Goal: Check status: Check status

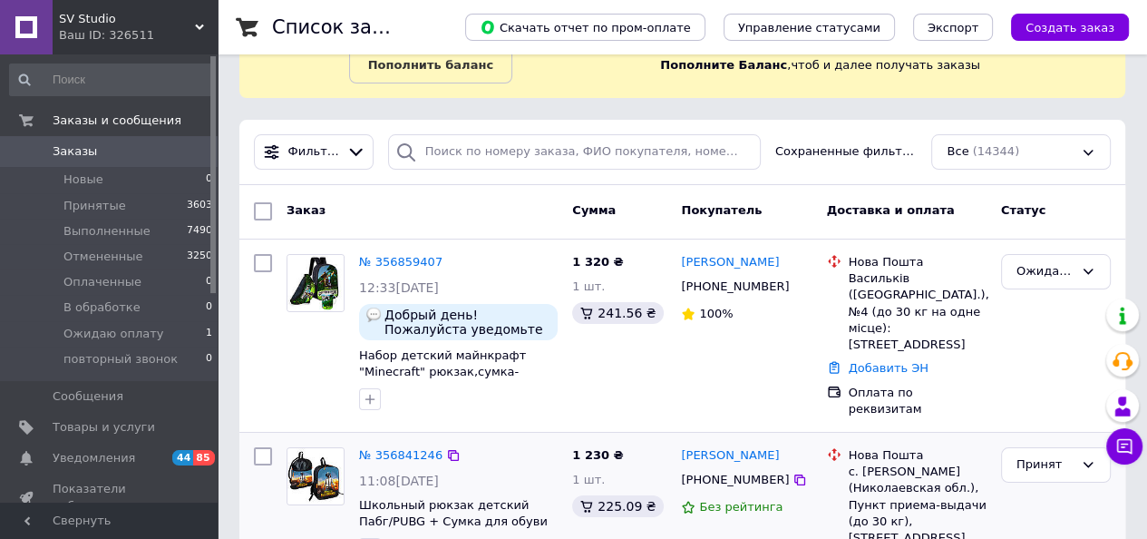
scroll to position [91, 0]
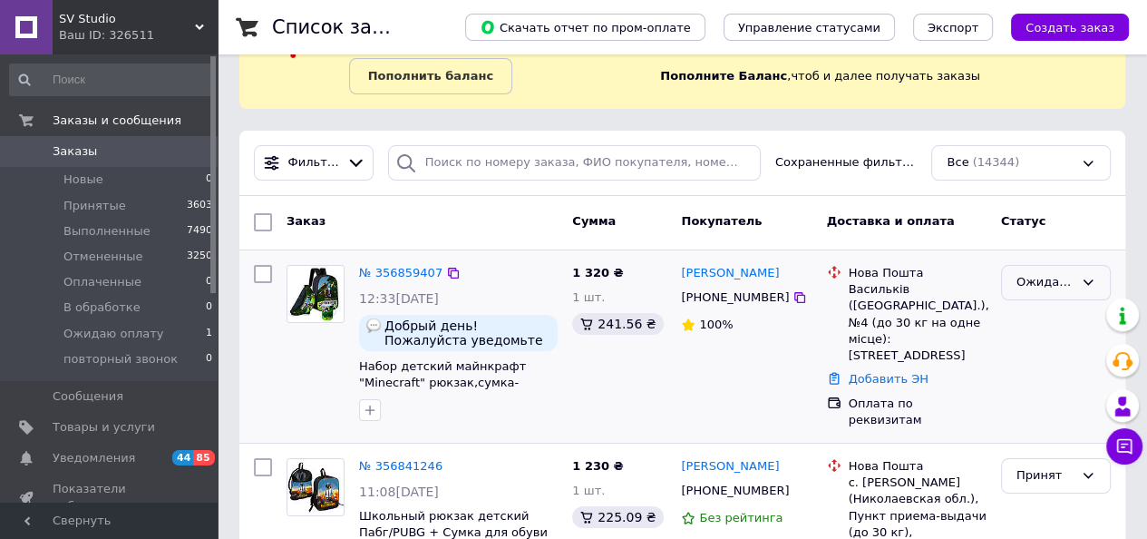
click at [1053, 287] on div "Ожидаю оплату" at bounding box center [1044, 282] width 57 height 19
click at [1048, 320] on li "Принят" at bounding box center [1056, 321] width 108 height 34
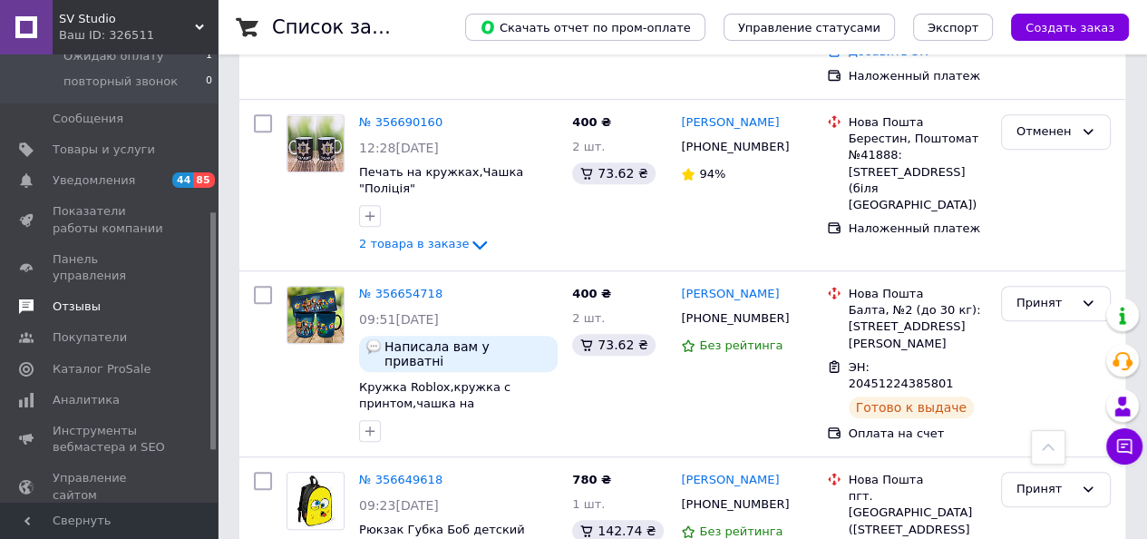
scroll to position [363, 0]
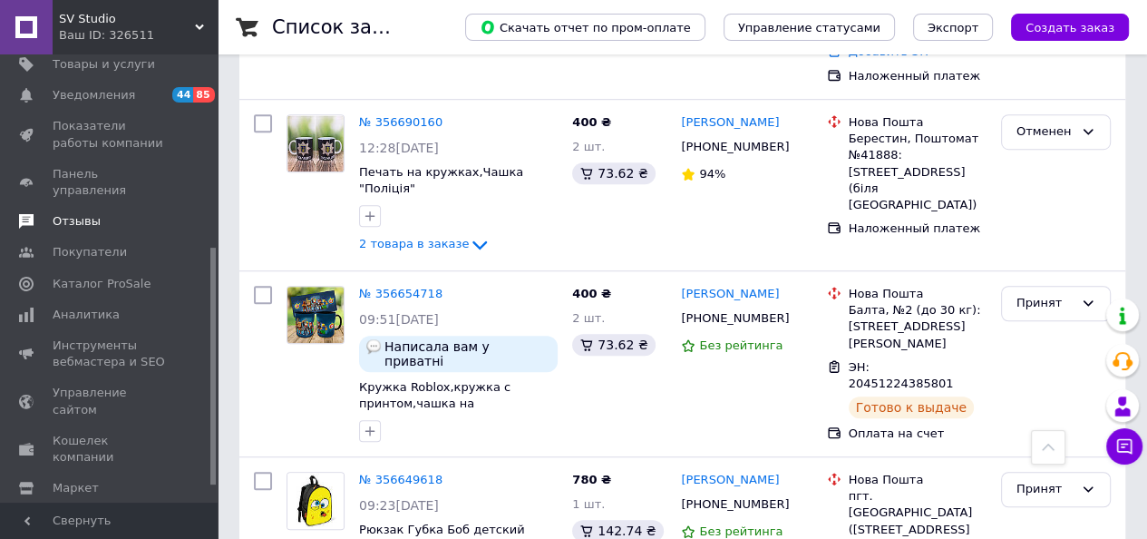
click at [80, 213] on span "Отзывы" at bounding box center [77, 221] width 48 height 16
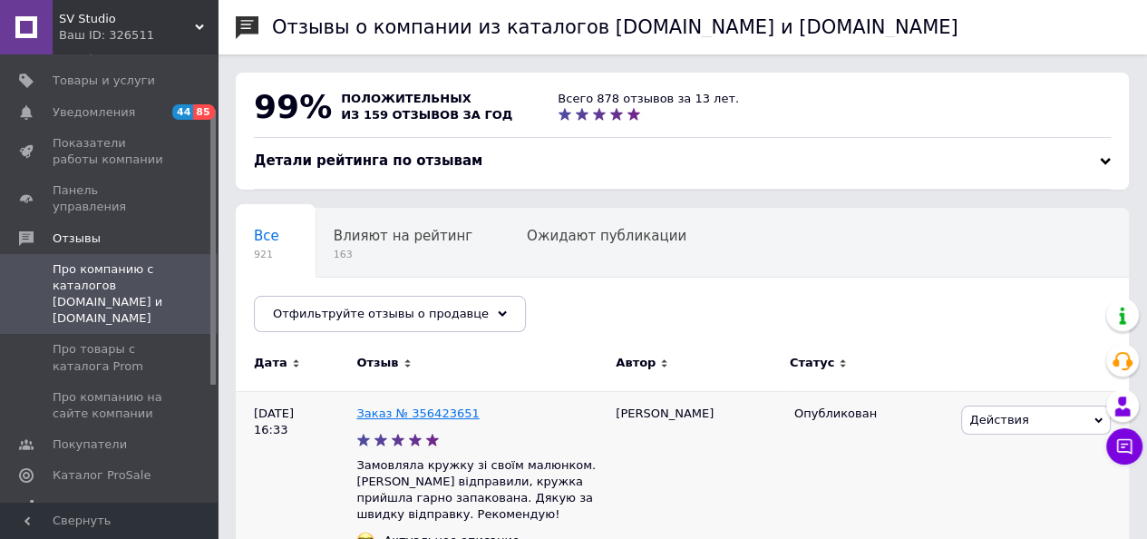
click at [413, 406] on link "Заказ № 356423651" at bounding box center [417, 413] width 122 height 14
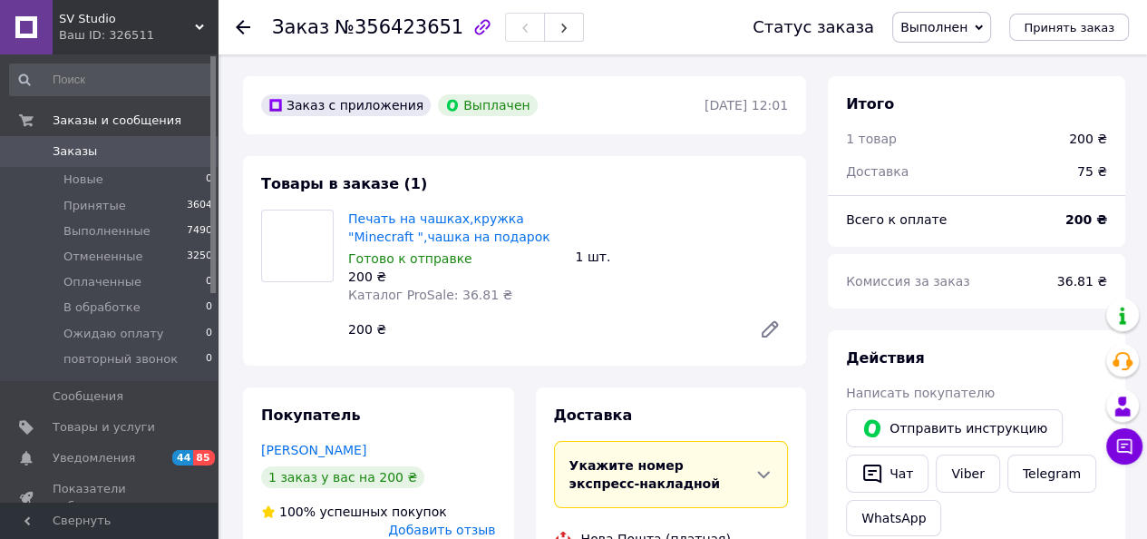
scroll to position [374, 0]
click at [242, 15] on div at bounding box center [254, 27] width 36 height 54
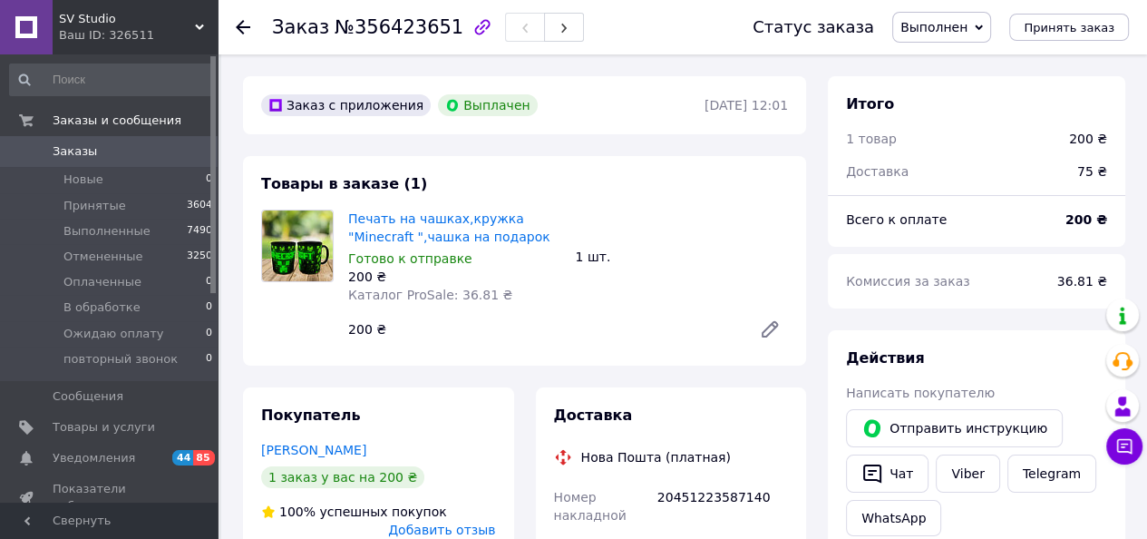
click at [241, 20] on icon at bounding box center [243, 27] width 15 height 15
